Goal: Information Seeking & Learning: Learn about a topic

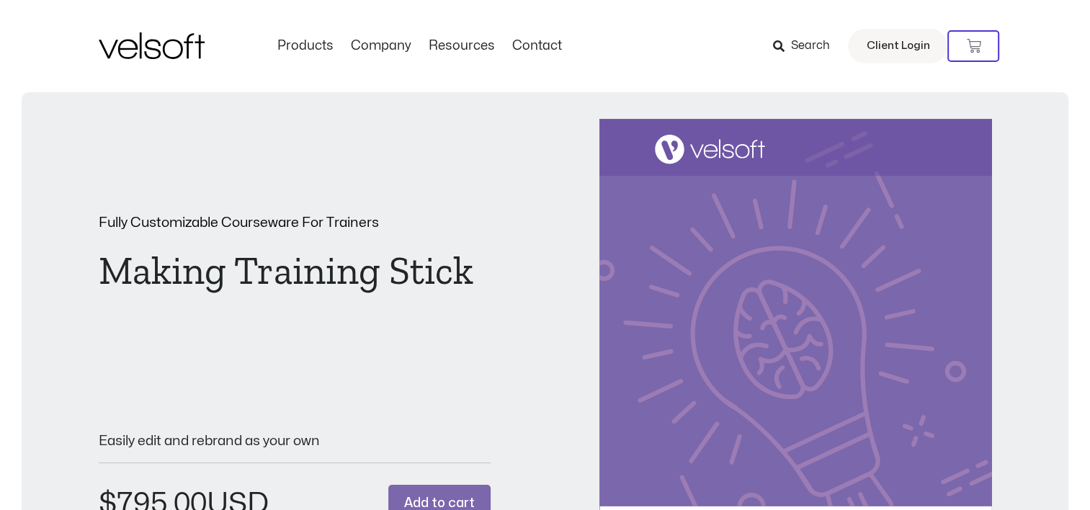
click at [744, 196] on div "Fully Customizable Courseware For Trainers Making Training Stick DOWNLOAD A FRE…" at bounding box center [545, 397] width 893 height 556
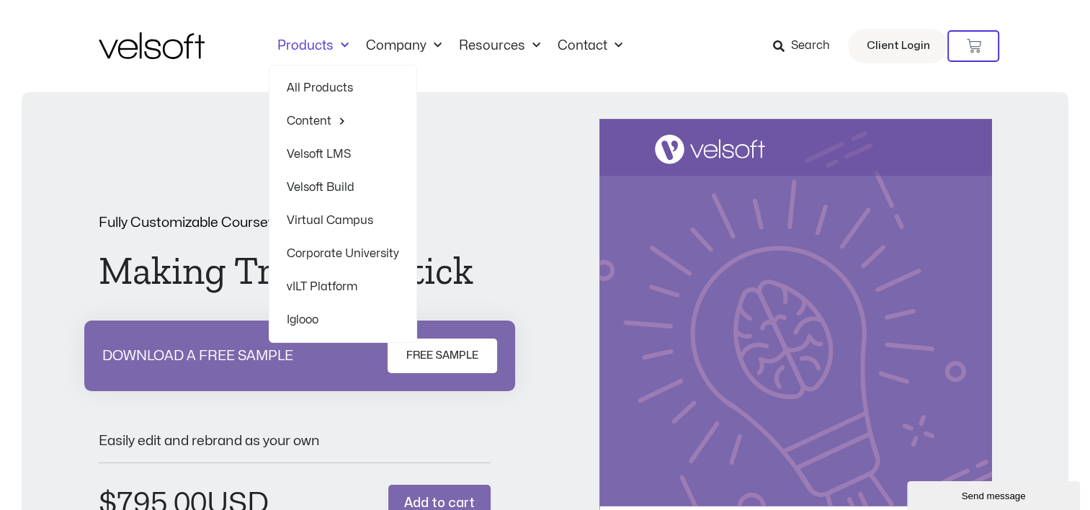
click at [287, 71] on link "All Products" at bounding box center [343, 87] width 112 height 33
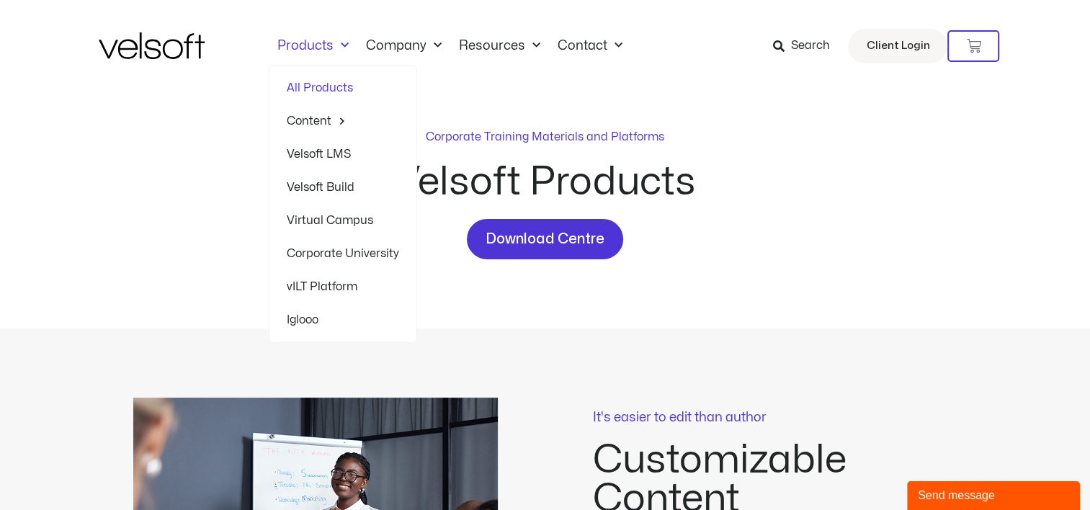
click at [301, 40] on link "Products" at bounding box center [313, 46] width 89 height 16
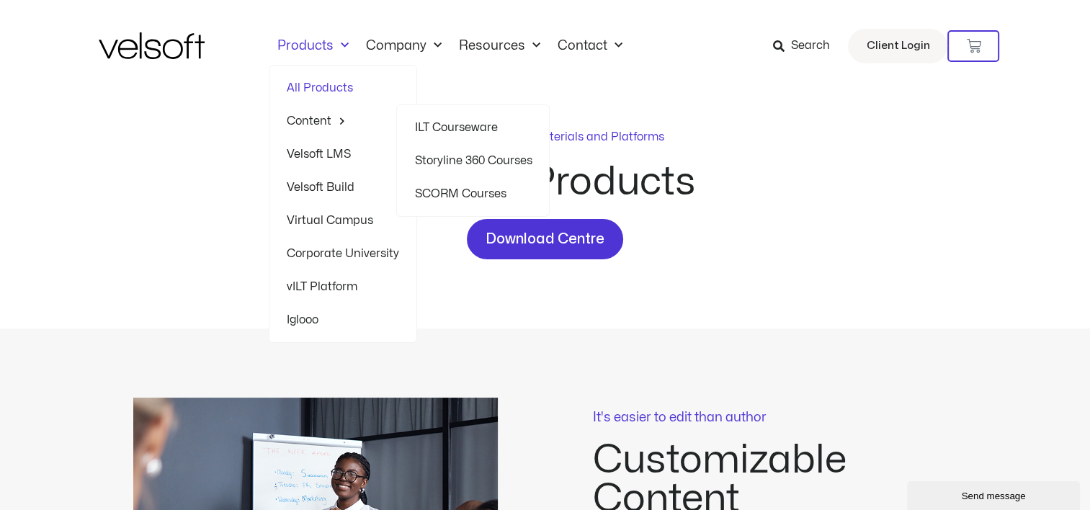
click at [466, 122] on link "ILT Courseware" at bounding box center [472, 127] width 117 height 33
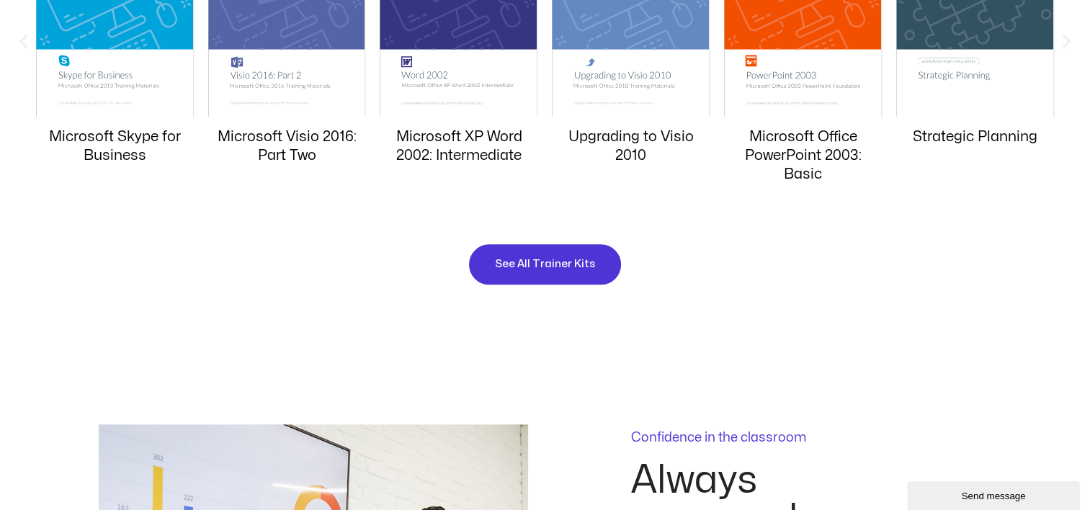
scroll to position [1585, 0]
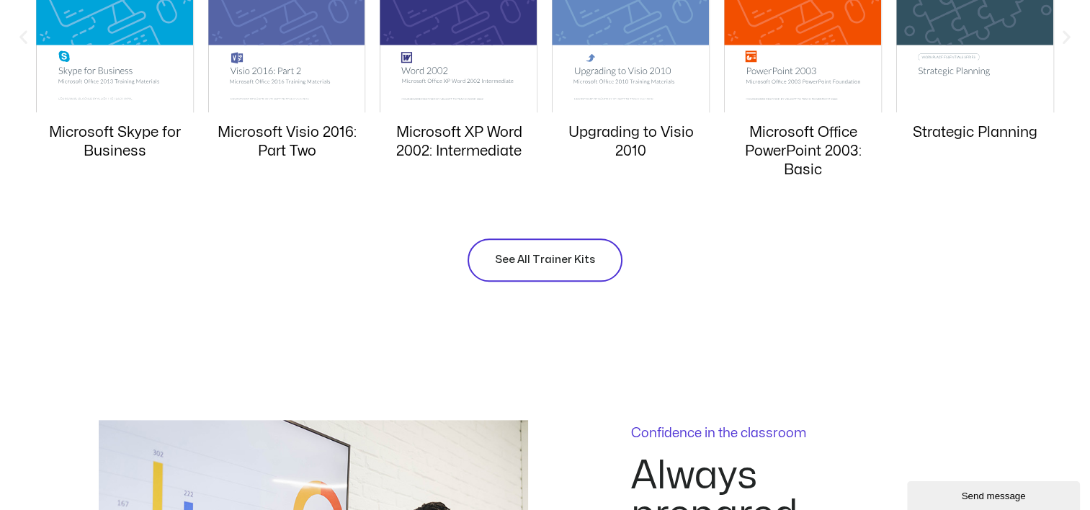
click at [537, 254] on span "See All Trainer Kits" at bounding box center [545, 259] width 100 height 17
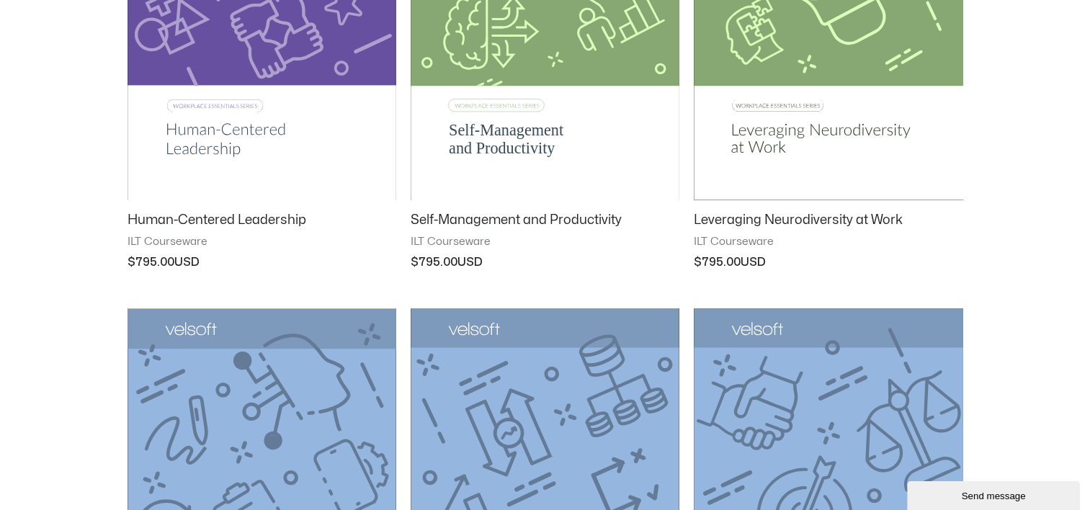
scroll to position [1009, 0]
